Goal: Transaction & Acquisition: Subscribe to service/newsletter

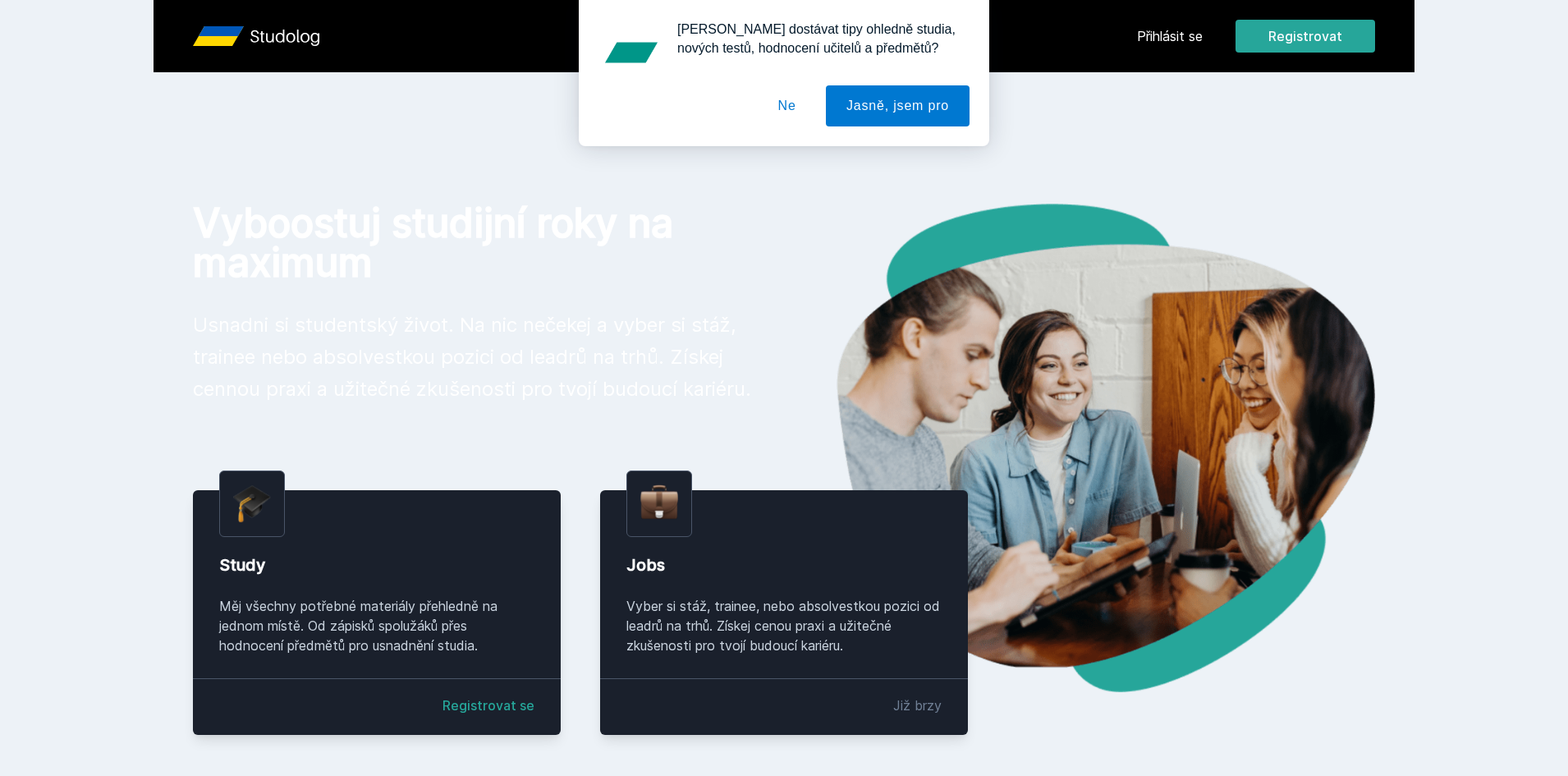
click at [796, 98] on button "Ne" at bounding box center [787, 106] width 59 height 41
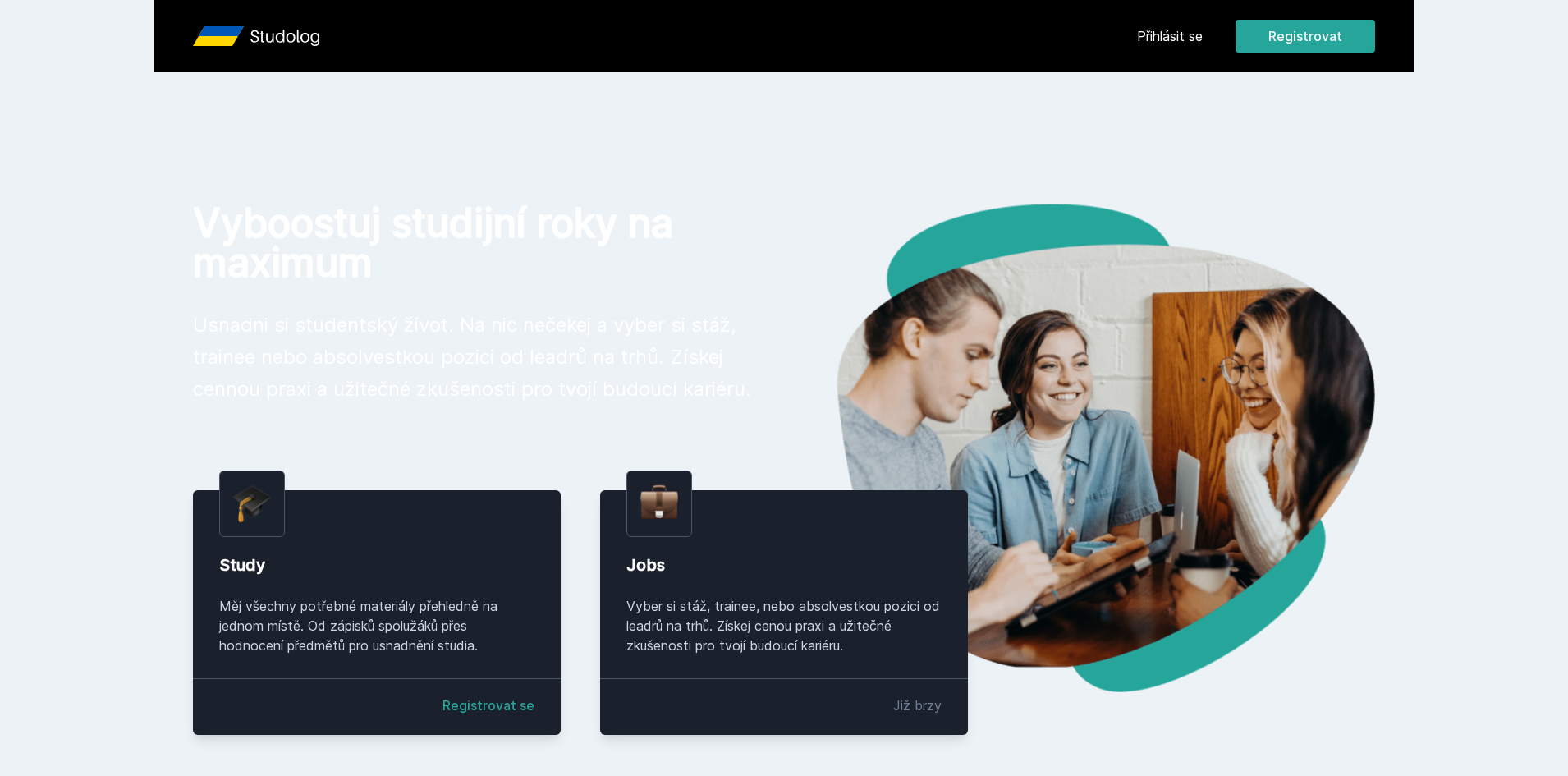
click at [458, 290] on div "Vyboostuj studijní roky na maximum Usnadni si studentský život. Na nic nečekej …" at bounding box center [475, 303] width 565 height 201
click at [363, 207] on h1 "Vyboostuj studijní roky na maximum" at bounding box center [475, 243] width 565 height 78
click at [488, 710] on link "Registrovat se" at bounding box center [488, 705] width 92 height 20
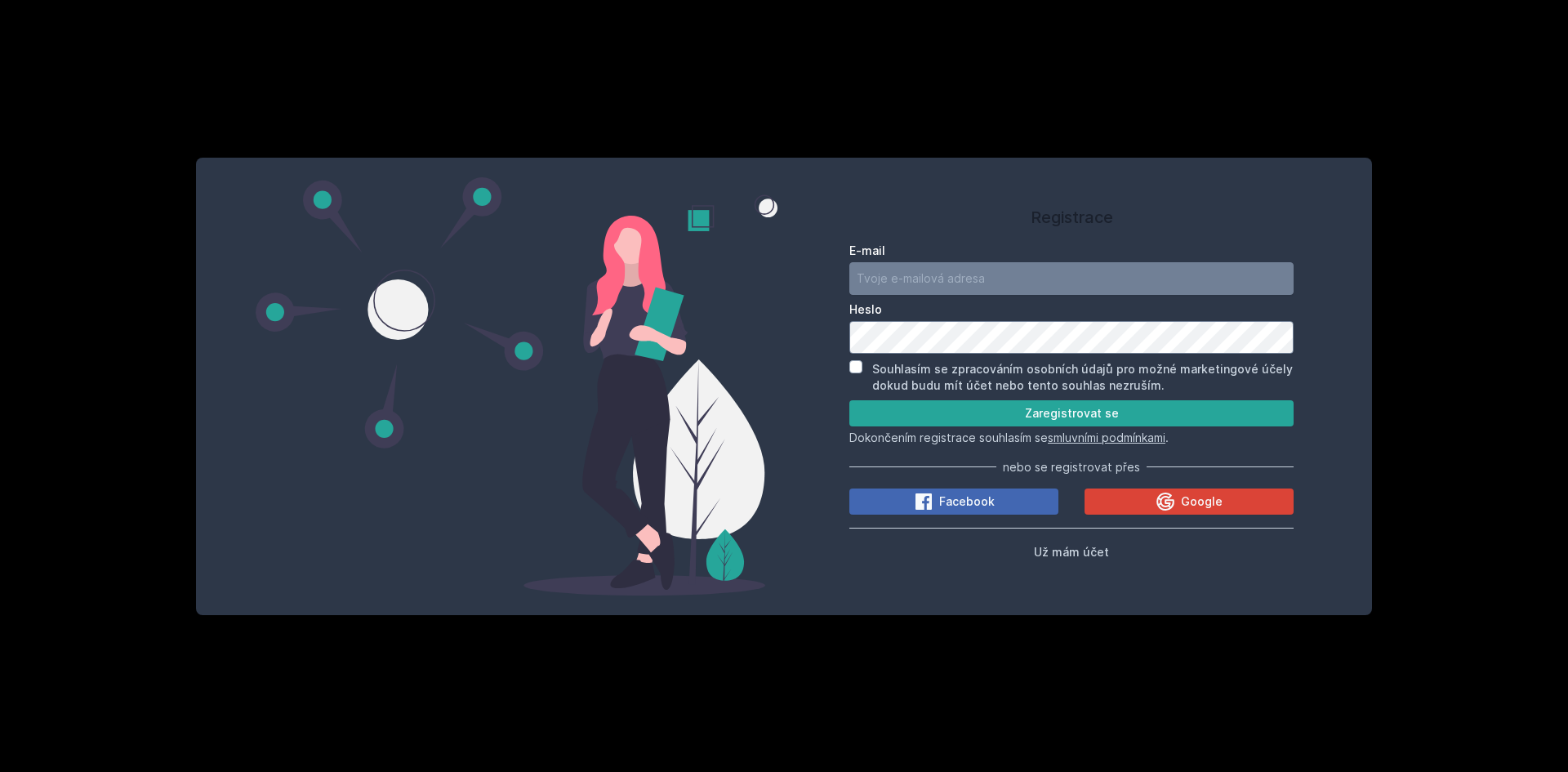
click at [1222, 515] on div "E-mail [GEOGRAPHIC_DATA] Souhlasím se zpracováním osobních údajů pro možné mark…" at bounding box center [1071, 398] width 445 height 325
click at [1190, 504] on span "Google" at bounding box center [1202, 501] width 42 height 16
click at [1002, 280] on input "E-mail" at bounding box center [1071, 278] width 445 height 33
type input "[PERSON_NAME][EMAIL_ADDRESS][DOMAIN_NAME]"
click at [849, 400] on button "Zaregistrovat se" at bounding box center [1071, 413] width 445 height 26
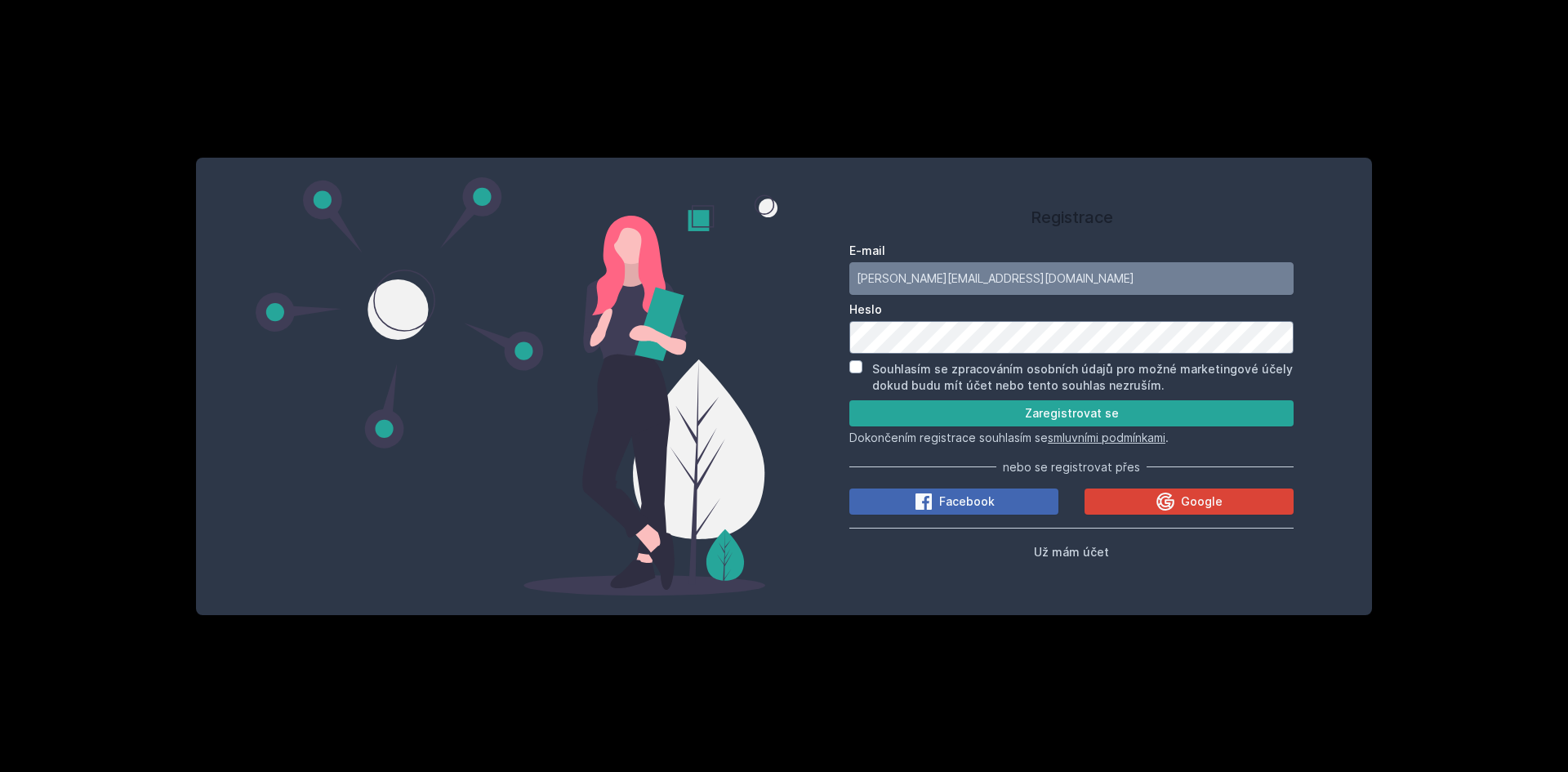
click at [863, 366] on div "Souhlasím se zpracováním osobních údajů pro možné marketingové účely dokud budu…" at bounding box center [1071, 377] width 445 height 34
click at [857, 367] on input "Souhlasím se zpracováním osobních údajů pro možné marketingové účely dokud budu…" at bounding box center [855, 366] width 13 height 13
checkbox input "true"
click at [887, 406] on button "Zaregistrovat se" at bounding box center [1071, 413] width 445 height 26
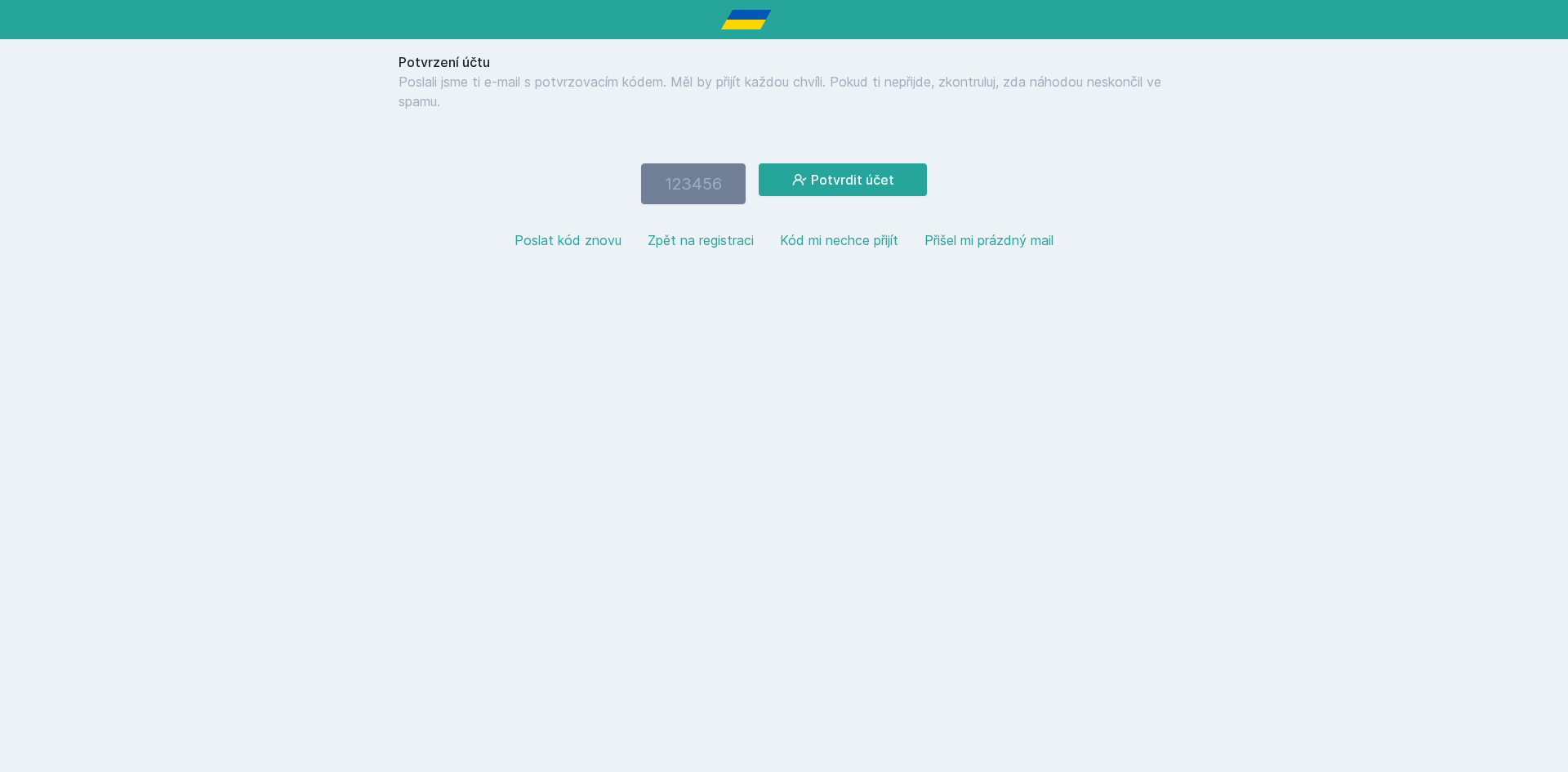
drag, startPoint x: 771, startPoint y: 98, endPoint x: 743, endPoint y: 85, distance: 30.9
click at [743, 85] on p "Poslali jsme ti e-mail s potvrzovacím kódem. Měl by přijít každou chvíli. Pokud…" at bounding box center [784, 91] width 771 height 39
click at [798, 243] on button "Kód mi nechce přijít" at bounding box center [839, 240] width 118 height 20
click at [582, 240] on button "Poslat kód znovu" at bounding box center [568, 240] width 107 height 20
